Goal: Information Seeking & Learning: Find specific fact

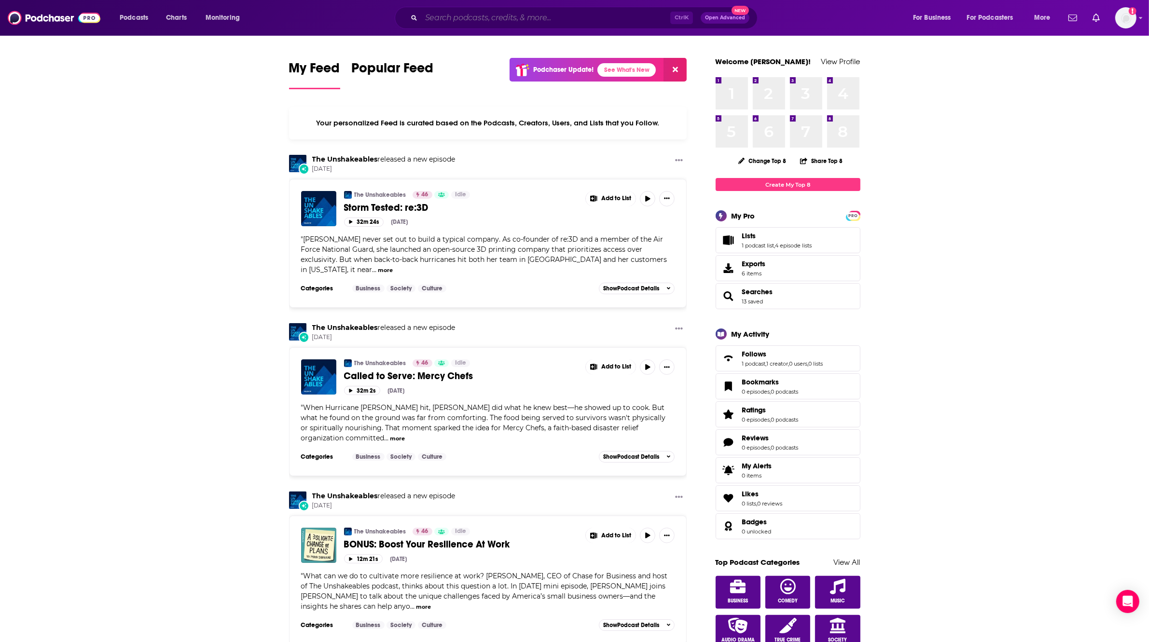
click at [486, 15] on input "Search podcasts, credits, & more..." at bounding box center [545, 17] width 249 height 15
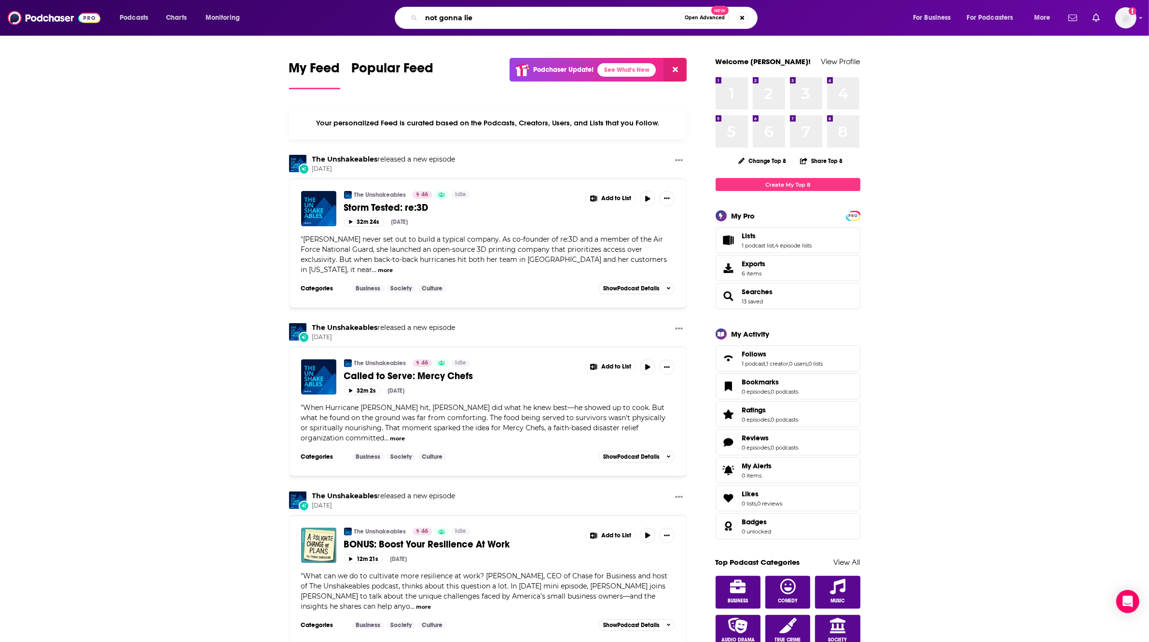
type input "not gonna lie"
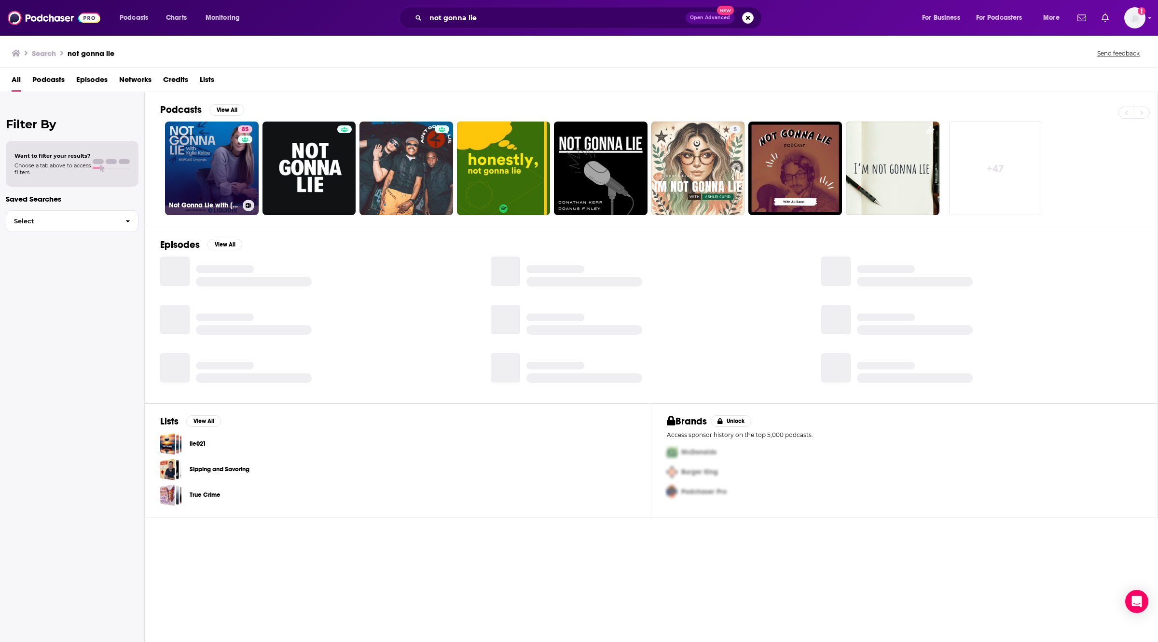
click at [231, 162] on link "85 Not Gonna Lie with [PERSON_NAME]" at bounding box center [212, 169] width 94 height 94
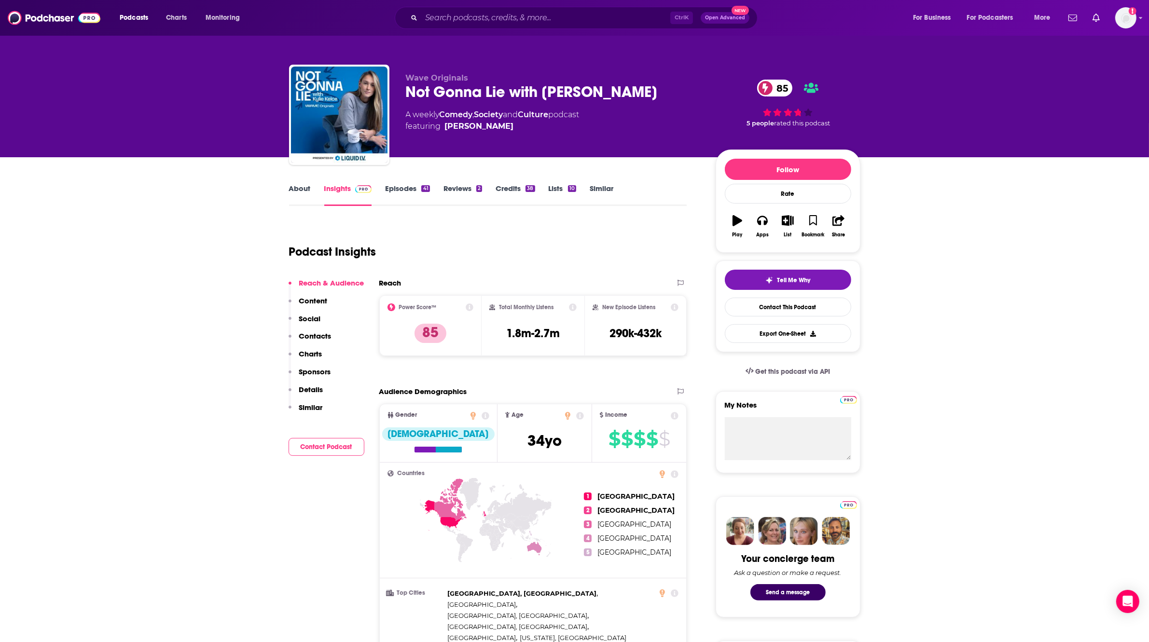
click at [410, 191] on link "Episodes 41" at bounding box center [407, 195] width 44 height 22
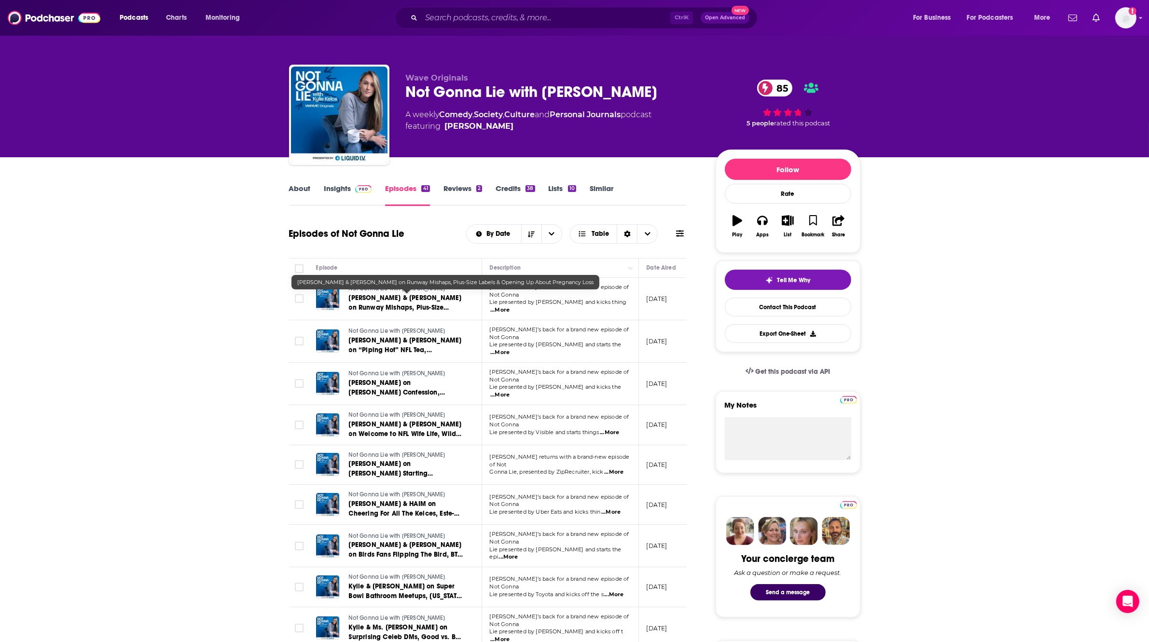
click at [408, 305] on span "[PERSON_NAME] & [PERSON_NAME] on Runway Mishaps, Plus-Size Labels & Opening Up …" at bounding box center [405, 312] width 113 height 37
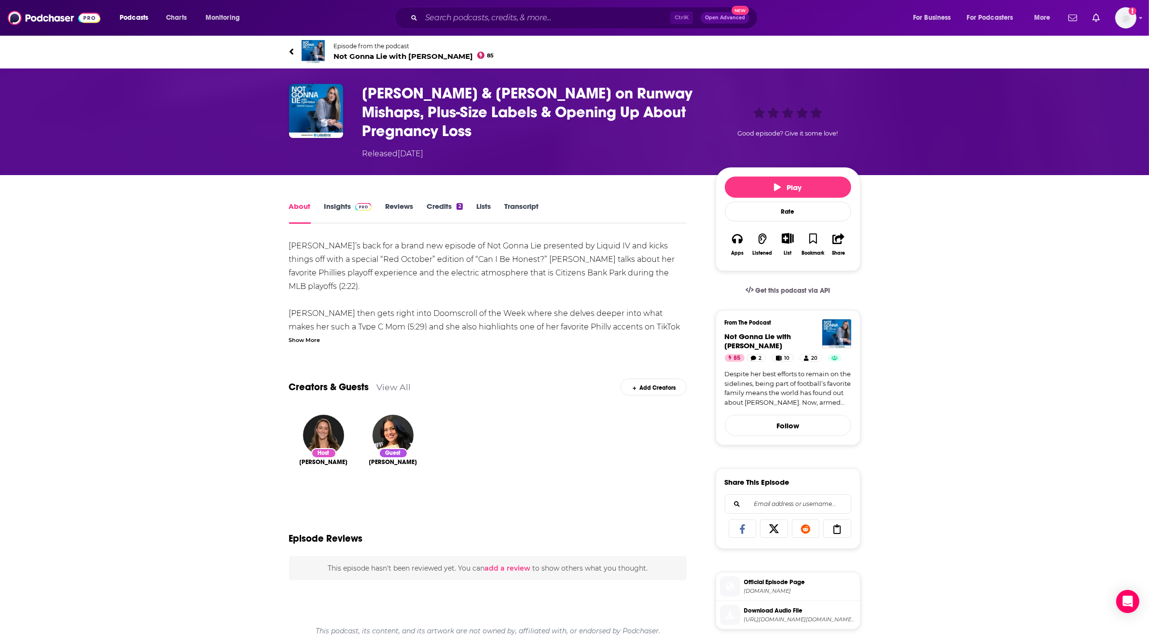
click at [532, 208] on link "Transcript" at bounding box center [521, 213] width 34 height 22
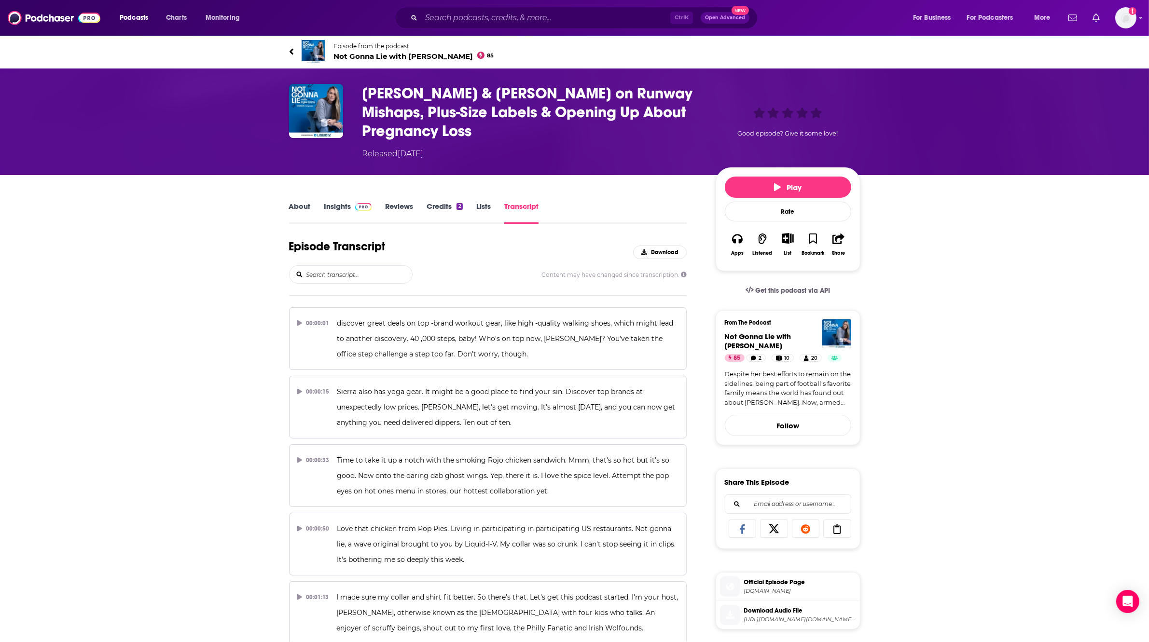
click at [373, 274] on input "search" at bounding box center [358, 274] width 107 height 17
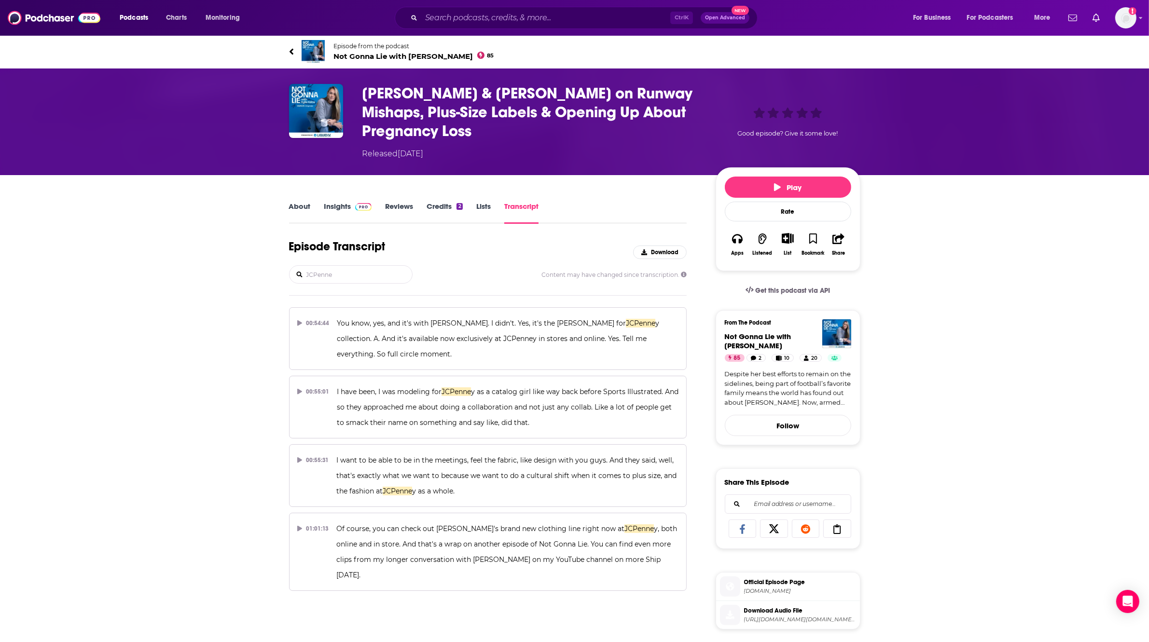
type input "JCPenne"
click at [1037, 336] on div "About Insights Reviews Credits 2 Lists Transcript Episode Transcript Download J…" at bounding box center [574, 569] width 1149 height 789
